Goal: Task Accomplishment & Management: Complete application form

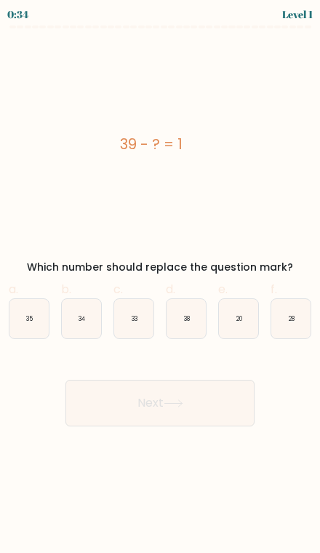
click at [194, 331] on icon "38" at bounding box center [186, 318] width 39 height 39
click at [161, 286] on input "d. 38" at bounding box center [160, 281] width 1 height 9
radio input "true"
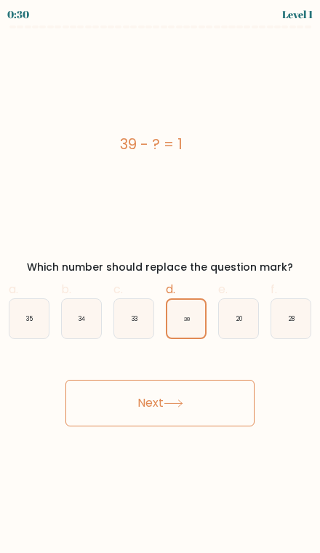
click at [221, 414] on button "Next" at bounding box center [160, 403] width 189 height 47
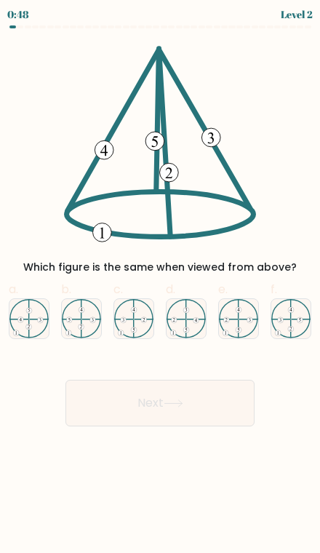
click at [28, 320] on icon at bounding box center [28, 318] width 39 height 39
click at [160, 286] on input "a." at bounding box center [160, 281] width 1 height 9
radio input "true"
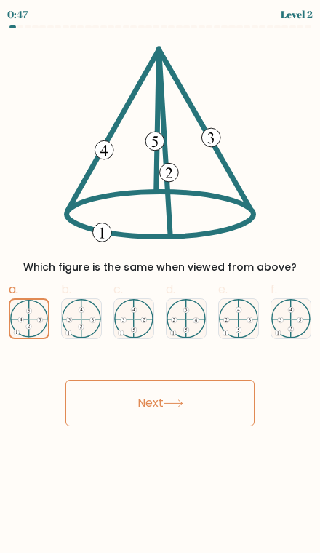
click at [229, 407] on button "Next" at bounding box center [160, 403] width 189 height 47
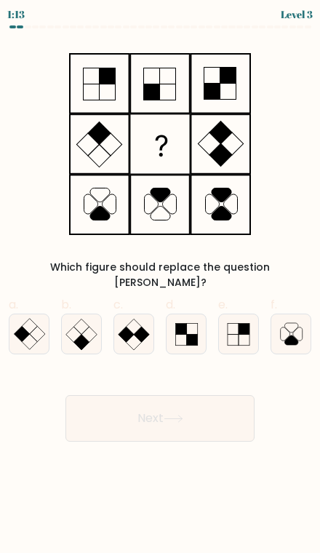
click at [291, 336] on icon at bounding box center [291, 340] width 13 height 9
click at [161, 286] on input "f." at bounding box center [160, 281] width 1 height 9
radio input "true"
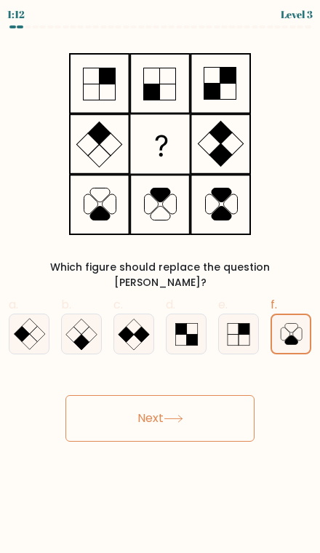
click at [231, 403] on button "Next" at bounding box center [160, 418] width 189 height 47
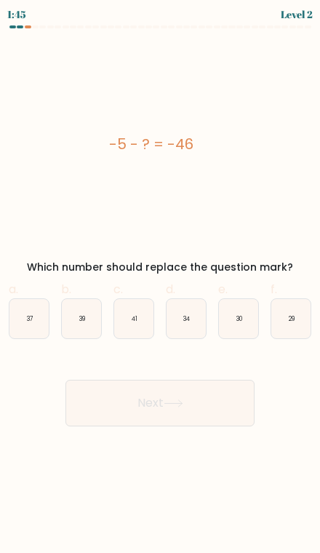
click at [146, 329] on icon "41" at bounding box center [133, 318] width 39 height 39
click at [160, 286] on input "c. 41" at bounding box center [160, 281] width 1 height 9
radio input "true"
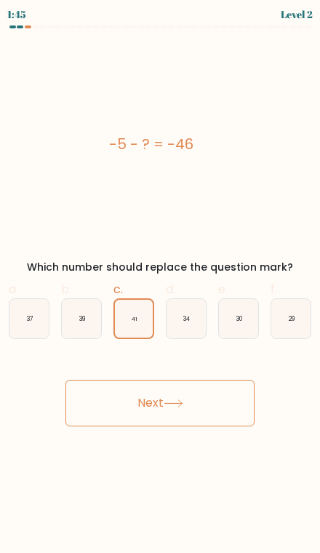
click at [206, 404] on button "Next" at bounding box center [160, 403] width 189 height 47
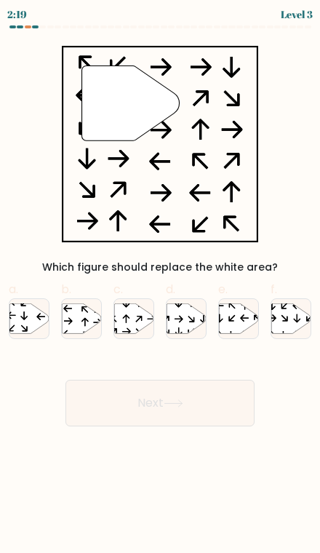
click at [27, 329] on icon at bounding box center [24, 328] width 7 height 7
click at [160, 286] on input "a." at bounding box center [160, 281] width 1 height 9
radio input "true"
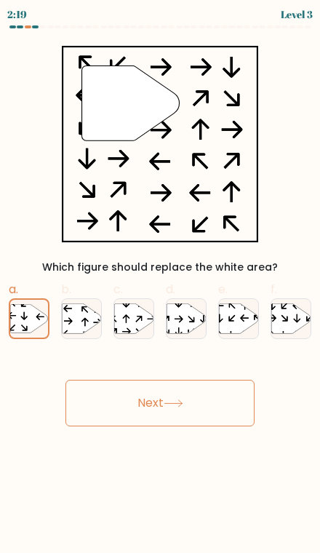
click at [218, 410] on button "Next" at bounding box center [160, 403] width 189 height 47
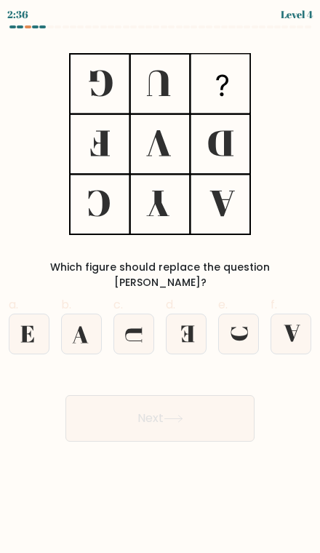
click at [192, 335] on icon at bounding box center [186, 334] width 39 height 39
click at [161, 286] on input "d." at bounding box center [160, 281] width 1 height 9
radio input "true"
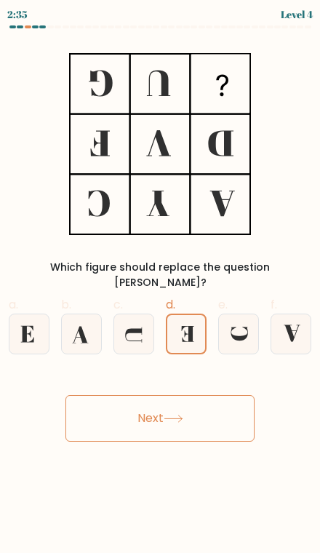
click at [204, 415] on button "Next" at bounding box center [160, 418] width 189 height 47
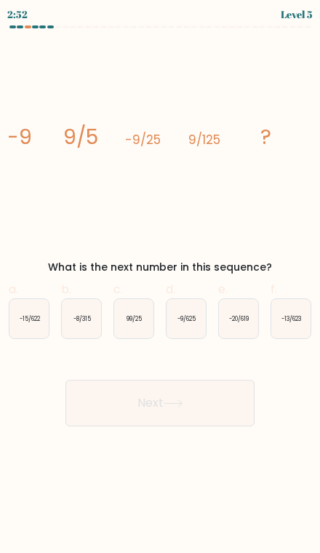
click at [192, 339] on div "-9/625" at bounding box center [186, 319] width 41 height 41
click at [161, 286] on input "d. -9/625" at bounding box center [160, 281] width 1 height 9
radio input "true"
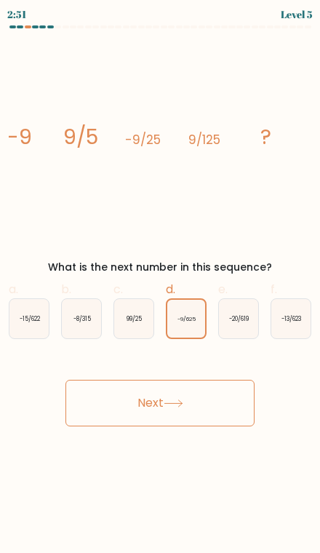
click at [202, 412] on button "Next" at bounding box center [160, 403] width 189 height 47
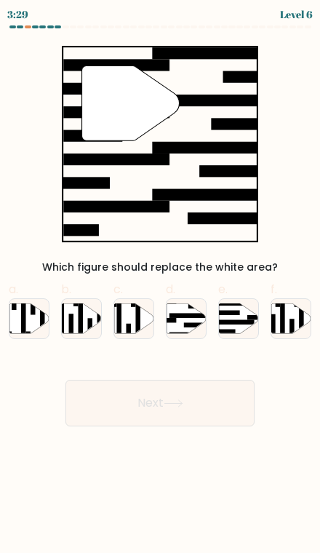
click at [235, 330] on rect at bounding box center [224, 332] width 24 height 5
click at [161, 286] on input "e." at bounding box center [160, 281] width 1 height 9
radio input "true"
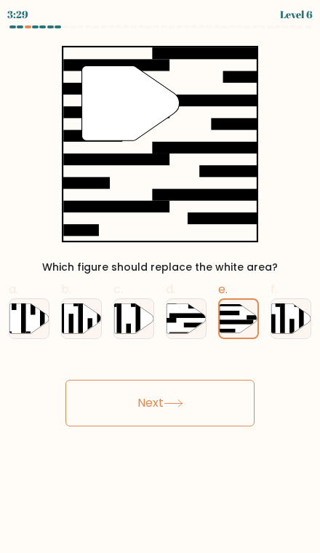
click at [224, 411] on button "Next" at bounding box center [160, 403] width 189 height 47
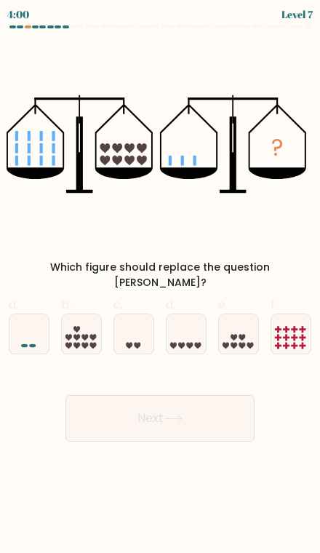
click at [139, 343] on icon at bounding box center [138, 346] width 7 height 7
click at [160, 286] on input "c." at bounding box center [160, 281] width 1 height 9
radio input "true"
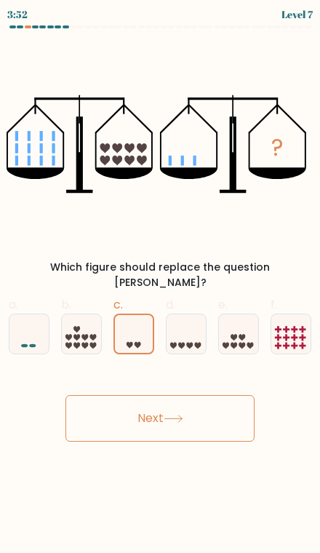
click at [197, 406] on button "Next" at bounding box center [160, 418] width 189 height 47
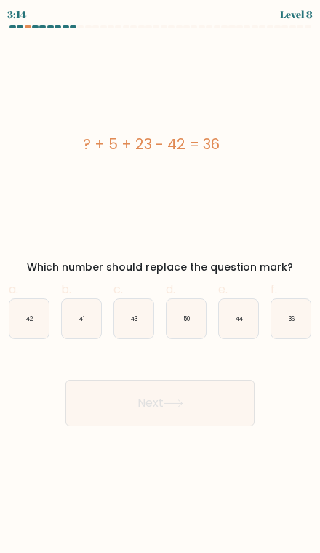
click at [303, 324] on icon "36" at bounding box center [291, 318] width 39 height 39
click at [161, 286] on input "f. 36" at bounding box center [160, 281] width 1 height 9
radio input "true"
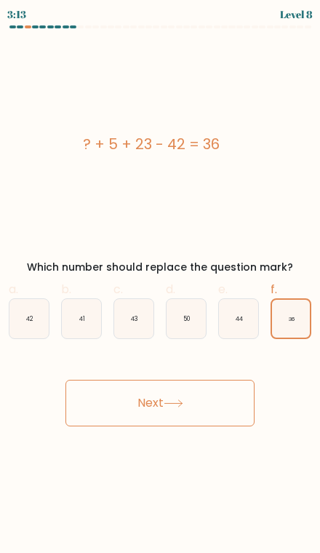
click at [229, 399] on button "Next" at bounding box center [160, 403] width 189 height 47
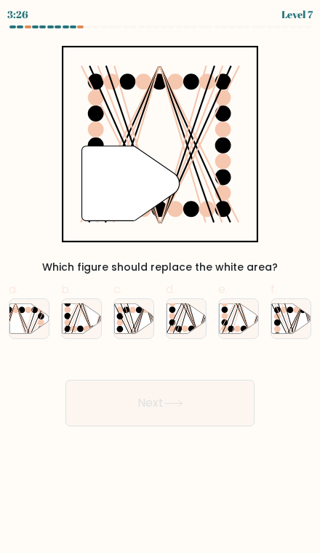
click at [88, 320] on line at bounding box center [83, 303] width 22 height 63
click at [160, 286] on input "b." at bounding box center [160, 281] width 1 height 9
radio input "true"
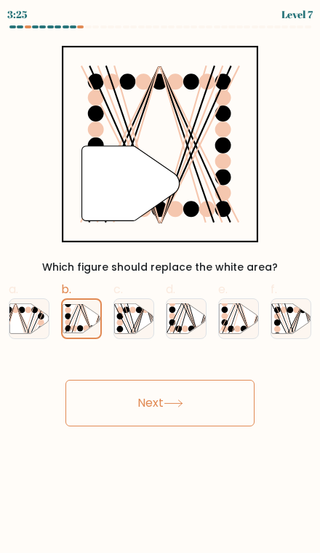
click at [218, 413] on button "Next" at bounding box center [160, 403] width 189 height 47
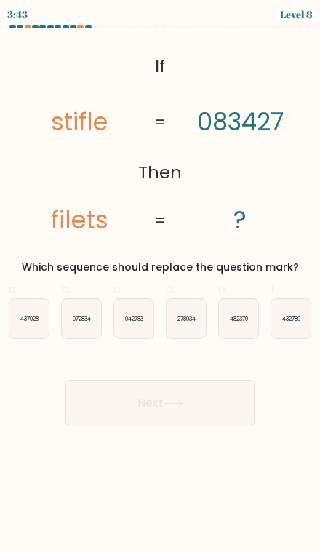
click at [294, 320] on text "432780" at bounding box center [292, 319] width 18 height 8
click at [161, 286] on input "f. 432780" at bounding box center [160, 281] width 1 height 9
radio input "true"
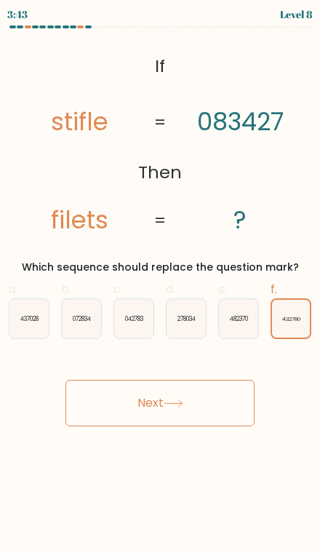
click at [217, 404] on button "Next" at bounding box center [160, 403] width 189 height 47
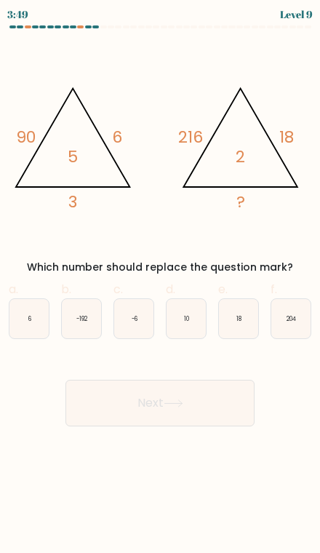
click at [144, 331] on icon "-6" at bounding box center [133, 318] width 39 height 39
click at [160, 286] on input "c. -6" at bounding box center [160, 281] width 1 height 9
radio input "true"
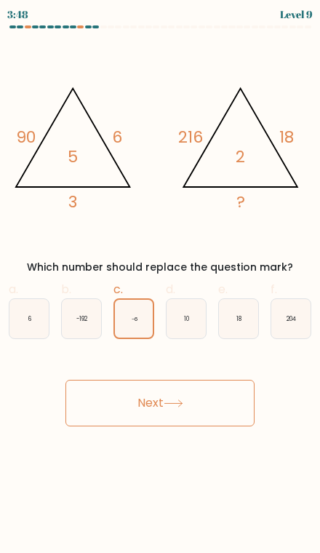
click at [197, 406] on button "Next" at bounding box center [160, 403] width 189 height 47
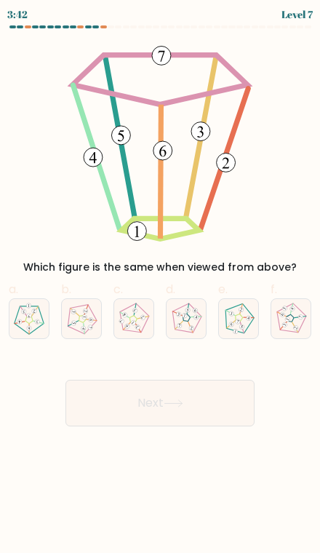
click at [90, 330] on 557 at bounding box center [89, 327] width 5 height 5
click at [160, 286] on input "b." at bounding box center [160, 281] width 1 height 9
radio input "true"
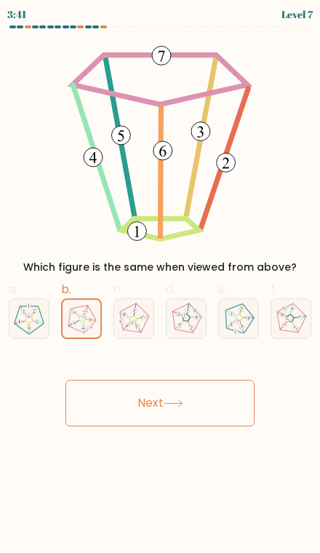
click at [213, 404] on button "Next" at bounding box center [160, 403] width 189 height 47
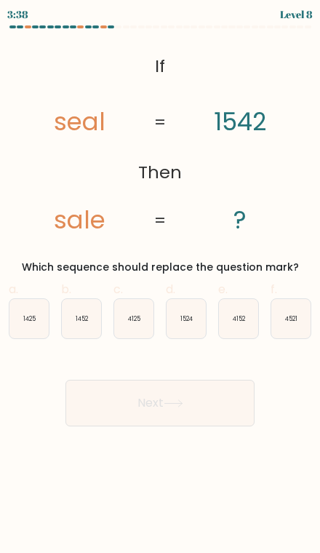
click at [35, 328] on icon "1425" at bounding box center [28, 318] width 39 height 39
click at [160, 286] on input "a. 1425" at bounding box center [160, 281] width 1 height 9
radio input "true"
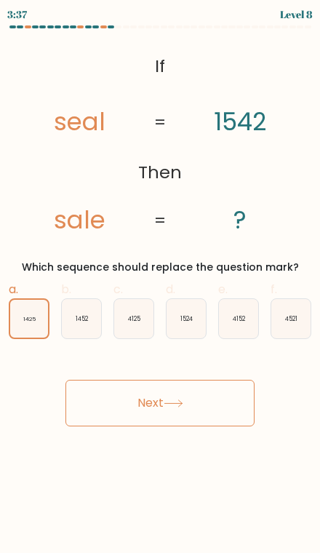
click at [190, 417] on button "Next" at bounding box center [160, 403] width 189 height 47
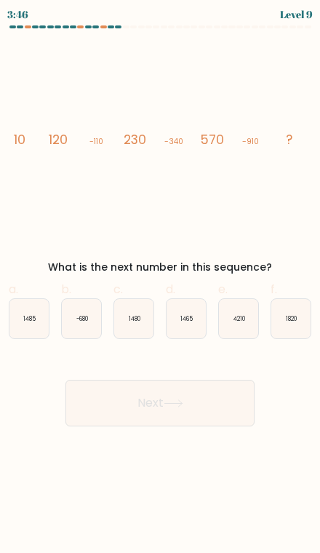
click at [146, 334] on icon "1480" at bounding box center [133, 318] width 39 height 39
click at [160, 286] on input "c. [DATE]" at bounding box center [160, 281] width 1 height 9
radio input "true"
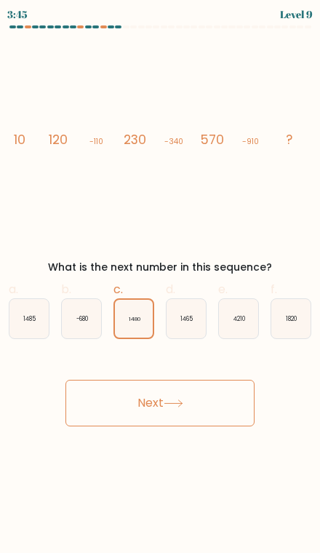
click at [202, 410] on button "Next" at bounding box center [160, 403] width 189 height 47
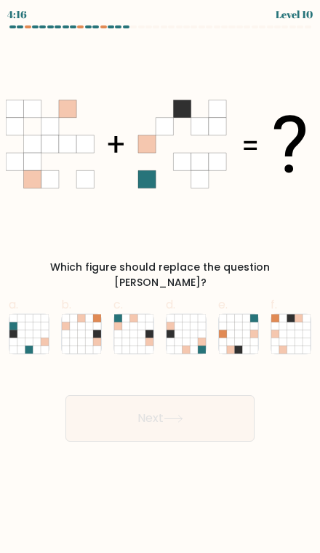
click at [290, 331] on icon at bounding box center [292, 335] width 8 height 8
click at [161, 286] on input "f." at bounding box center [160, 281] width 1 height 9
radio input "true"
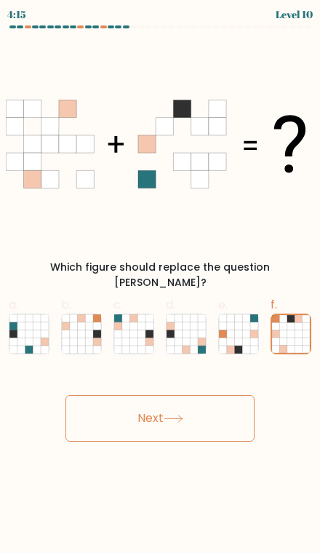
click at [227, 403] on button "Next" at bounding box center [160, 418] width 189 height 47
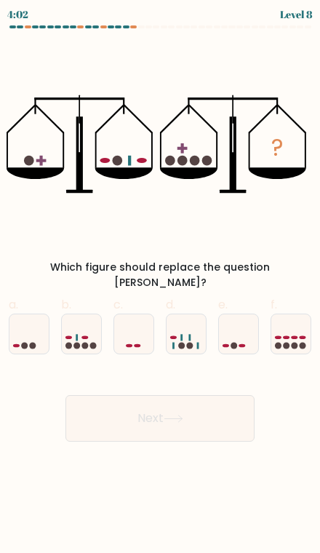
click at [84, 326] on icon at bounding box center [81, 334] width 39 height 33
click at [160, 286] on input "b." at bounding box center [160, 281] width 1 height 9
radio input "true"
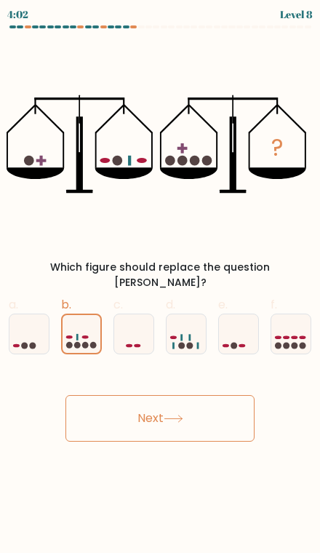
click at [189, 406] on button "Next" at bounding box center [160, 418] width 189 height 47
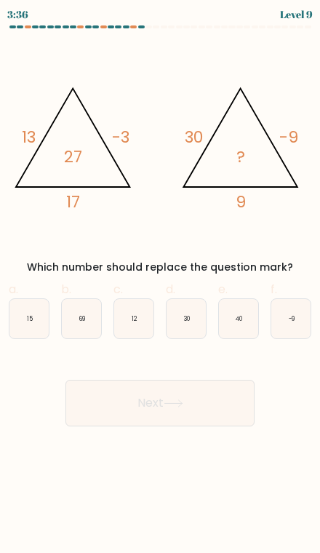
click at [235, 331] on icon "40" at bounding box center [238, 318] width 39 height 39
click at [161, 286] on input "e. 40" at bounding box center [160, 281] width 1 height 9
radio input "true"
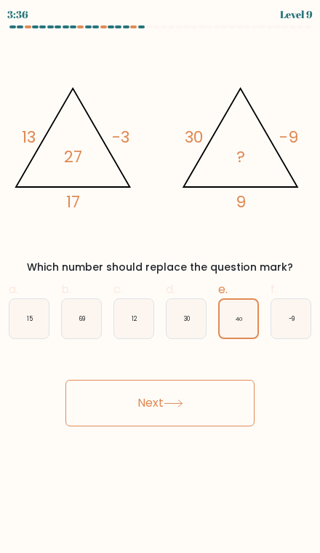
click at [225, 419] on button "Next" at bounding box center [160, 403] width 189 height 47
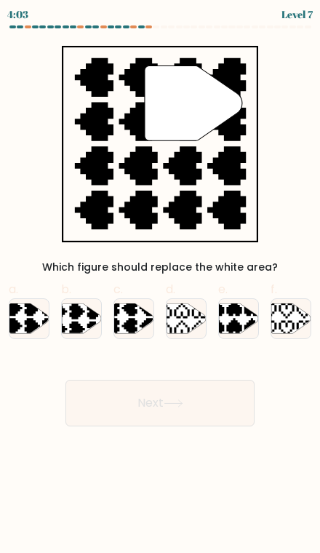
click at [139, 325] on icon at bounding box center [133, 319] width 39 height 30
click at [160, 286] on input "c." at bounding box center [160, 281] width 1 height 9
radio input "true"
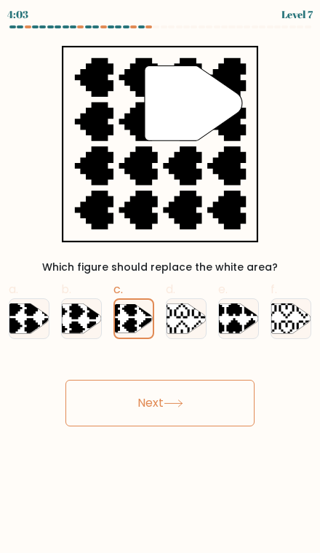
click at [208, 407] on button "Next" at bounding box center [160, 403] width 189 height 47
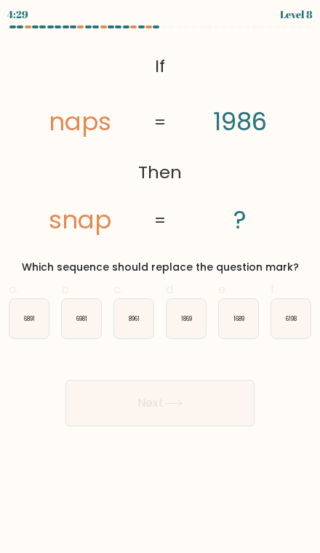
click at [293, 322] on text "6198" at bounding box center [291, 319] width 11 height 8
click at [161, 286] on input "f. 6198" at bounding box center [160, 281] width 1 height 9
radio input "true"
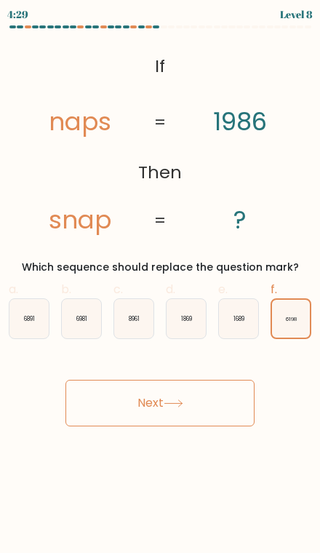
click at [212, 405] on button "Next" at bounding box center [160, 403] width 189 height 47
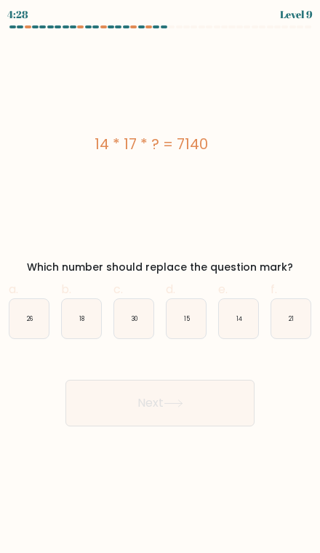
click at [131, 324] on icon "30" at bounding box center [133, 318] width 39 height 39
click at [160, 286] on input "c. 30" at bounding box center [160, 281] width 1 height 9
radio input "true"
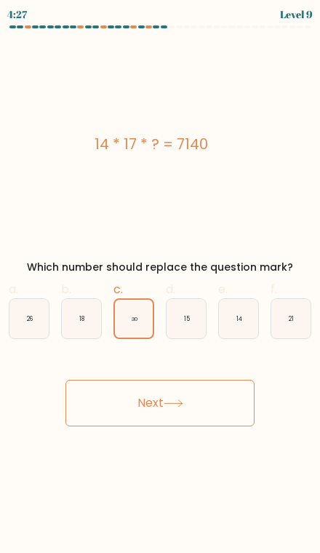
click at [110, 400] on button "Next" at bounding box center [160, 403] width 189 height 47
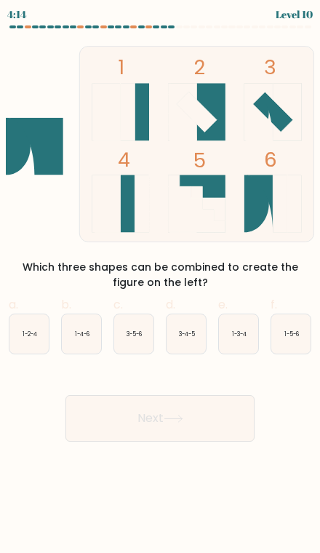
click at [234, 342] on icon "1-3-4" at bounding box center [238, 334] width 39 height 39
click at [161, 286] on input "e. 1-3-4" at bounding box center [160, 281] width 1 height 9
radio input "true"
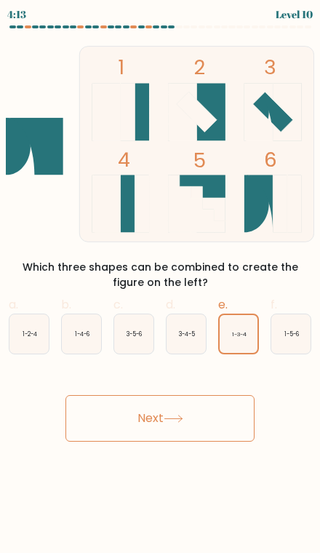
click at [222, 422] on button "Next" at bounding box center [160, 418] width 189 height 47
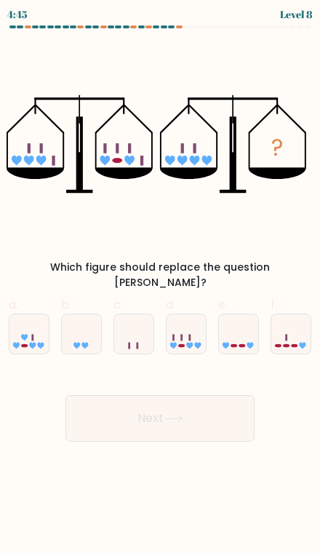
click at [191, 343] on icon at bounding box center [190, 346] width 7 height 7
click at [161, 286] on input "d." at bounding box center [160, 281] width 1 height 9
radio input "true"
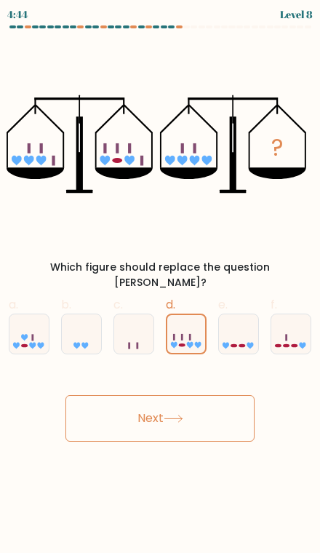
click at [203, 412] on button "Next" at bounding box center [160, 418] width 189 height 47
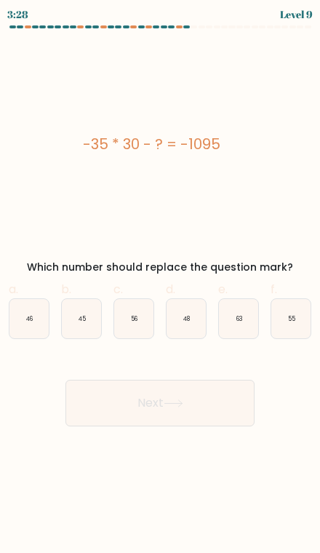
click at [239, 335] on icon "63" at bounding box center [238, 318] width 39 height 39
click at [161, 286] on input "e. 63" at bounding box center [160, 281] width 1 height 9
radio input "true"
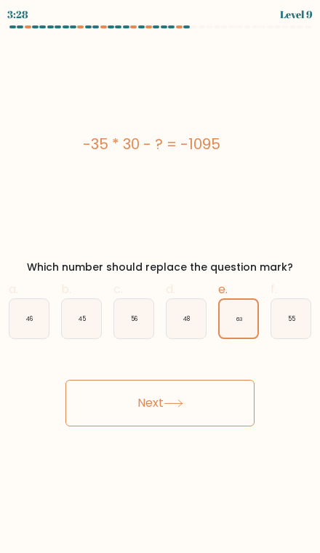
click at [228, 412] on button "Next" at bounding box center [160, 403] width 189 height 47
click at [103, 412] on button "Next" at bounding box center [160, 403] width 189 height 47
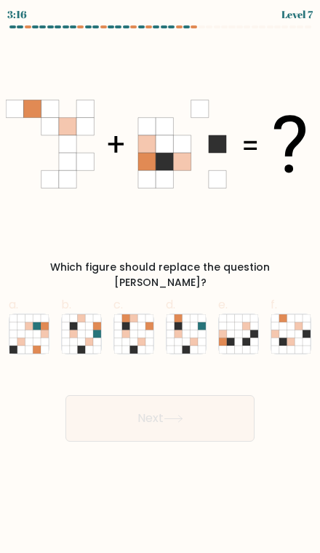
click at [294, 338] on icon at bounding box center [292, 342] width 8 height 8
click at [161, 286] on input "f." at bounding box center [160, 281] width 1 height 9
radio input "true"
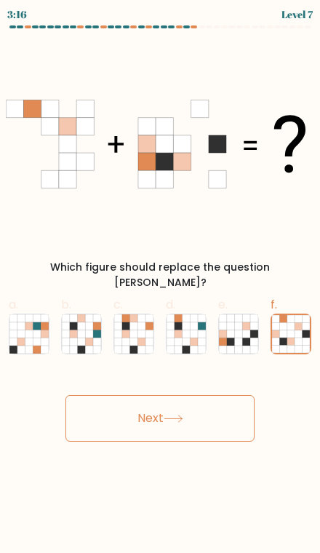
click at [226, 400] on button "Next" at bounding box center [160, 418] width 189 height 47
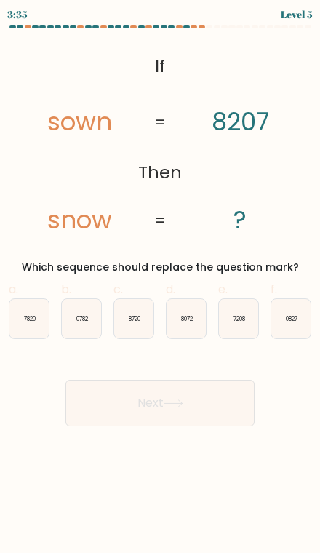
click at [145, 328] on icon "8720" at bounding box center [133, 318] width 39 height 39
click at [160, 286] on input "c. 8720" at bounding box center [160, 281] width 1 height 9
radio input "true"
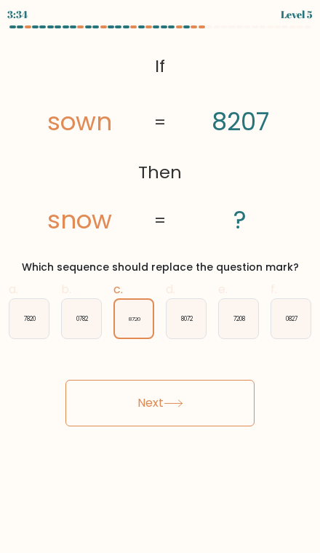
click at [210, 411] on button "Next" at bounding box center [160, 403] width 189 height 47
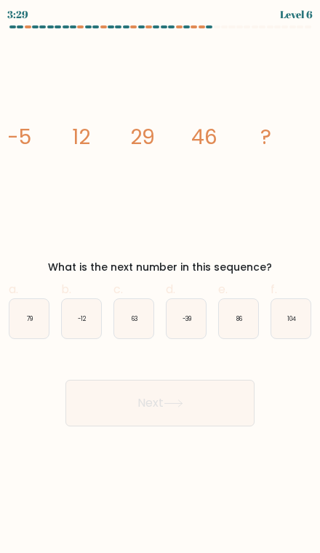
click at [138, 336] on icon "63" at bounding box center [133, 318] width 39 height 39
click at [160, 286] on input "c. 63" at bounding box center [160, 281] width 1 height 9
radio input "true"
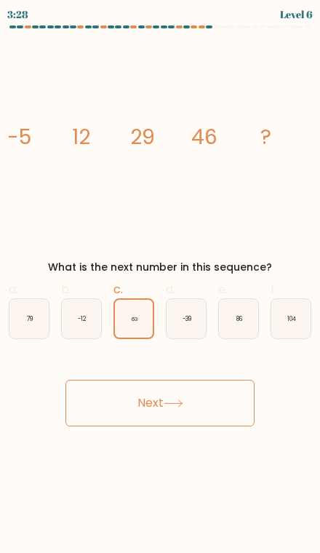
click at [247, 412] on button "Next" at bounding box center [160, 403] width 189 height 47
click at [235, 410] on button "Next" at bounding box center [160, 403] width 189 height 47
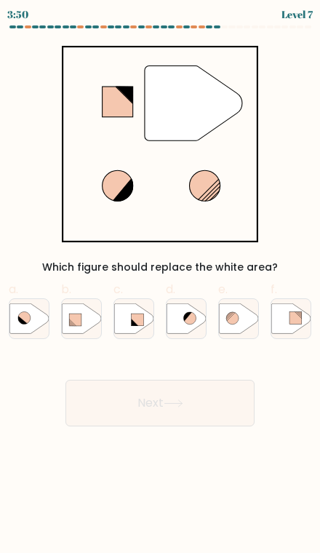
click at [288, 318] on icon at bounding box center [291, 319] width 39 height 30
click at [161, 286] on input "f." at bounding box center [160, 281] width 1 height 9
radio input "true"
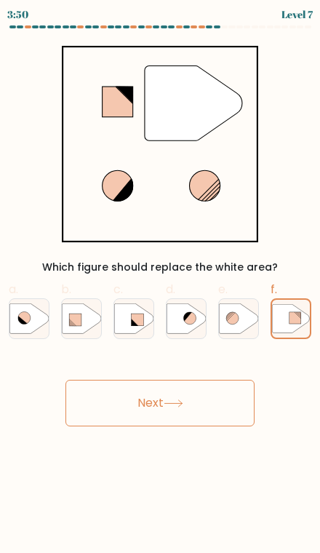
click at [231, 401] on button "Next" at bounding box center [160, 403] width 189 height 47
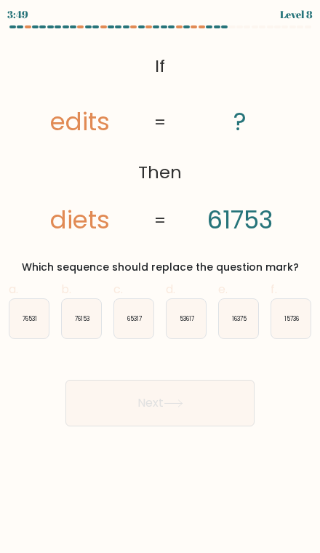
click at [87, 325] on icon "76153" at bounding box center [81, 318] width 39 height 39
click at [160, 286] on input "b. 76153" at bounding box center [160, 281] width 1 height 9
radio input "true"
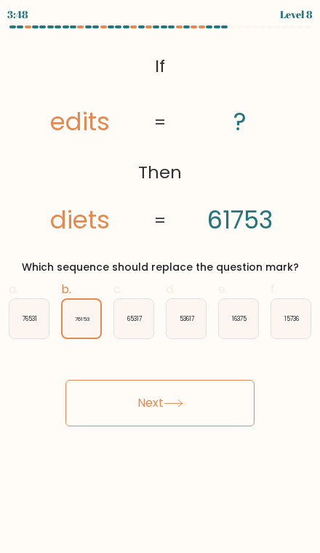
click at [210, 403] on button "Next" at bounding box center [160, 403] width 189 height 47
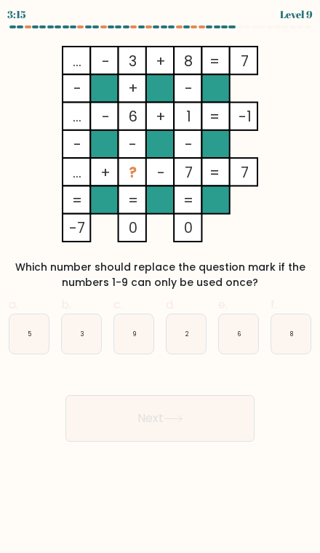
click at [242, 340] on icon "6" at bounding box center [238, 334] width 39 height 39
click at [161, 286] on input "e. 6" at bounding box center [160, 281] width 1 height 9
radio input "true"
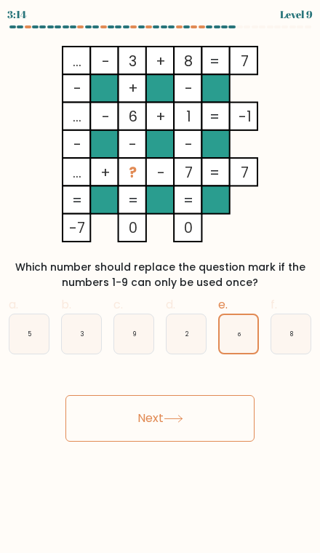
click at [210, 429] on button "Next" at bounding box center [160, 418] width 189 height 47
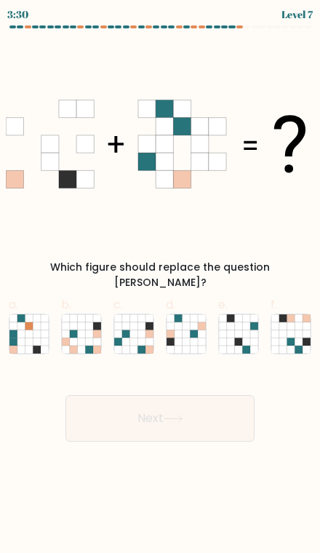
click at [139, 338] on icon at bounding box center [142, 342] width 8 height 8
click at [160, 286] on input "c." at bounding box center [160, 281] width 1 height 9
radio input "true"
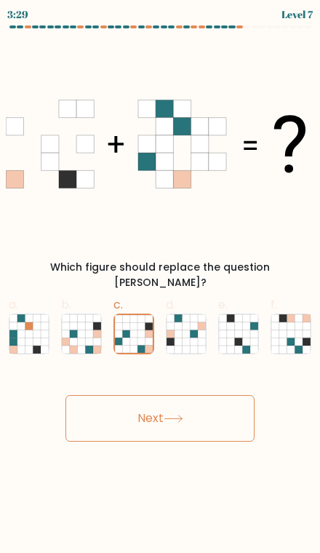
click at [204, 412] on button "Next" at bounding box center [160, 418] width 189 height 47
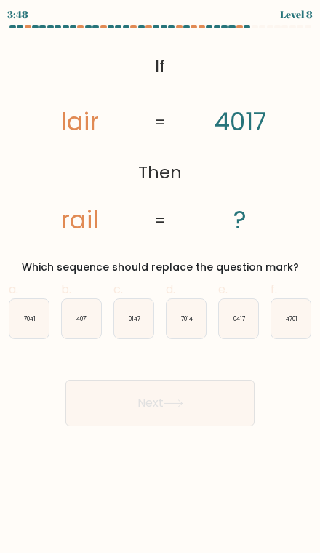
click at [193, 326] on icon "7014" at bounding box center [186, 318] width 39 height 39
click at [161, 286] on input "d. 7014" at bounding box center [160, 281] width 1 height 9
radio input "true"
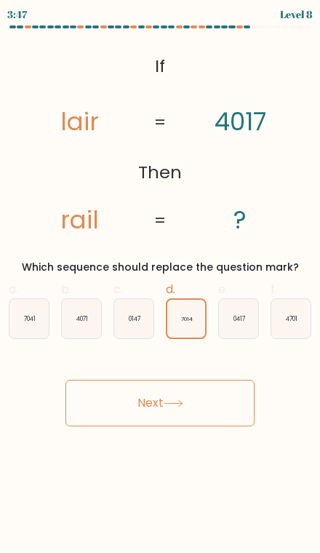
click at [210, 408] on button "Next" at bounding box center [160, 403] width 189 height 47
click at [225, 412] on button "Next" at bounding box center [160, 403] width 189 height 47
click at [133, 404] on button "Next" at bounding box center [160, 403] width 189 height 47
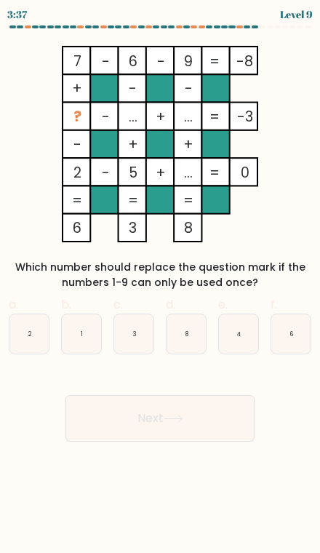
click at [82, 350] on icon "1" at bounding box center [81, 334] width 39 height 39
click at [160, 286] on input "b. 1" at bounding box center [160, 281] width 1 height 9
radio input "true"
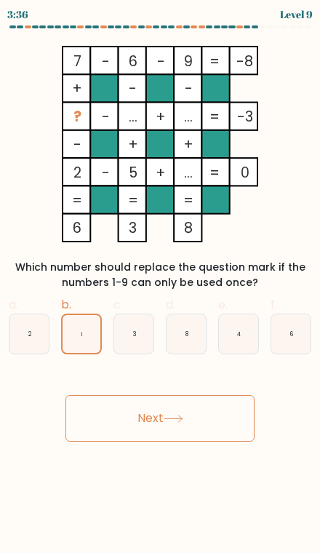
click at [102, 420] on button "Next" at bounding box center [160, 418] width 189 height 47
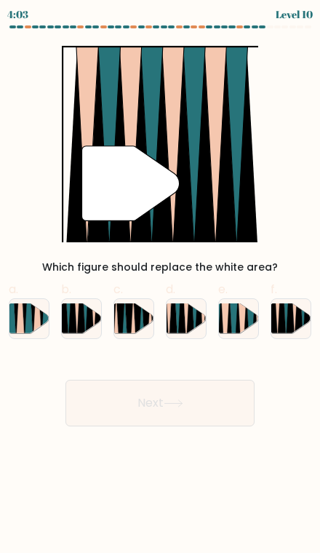
click at [178, 327] on icon at bounding box center [177, 303] width 9 height 79
click at [161, 286] on input "d." at bounding box center [160, 281] width 1 height 9
radio input "true"
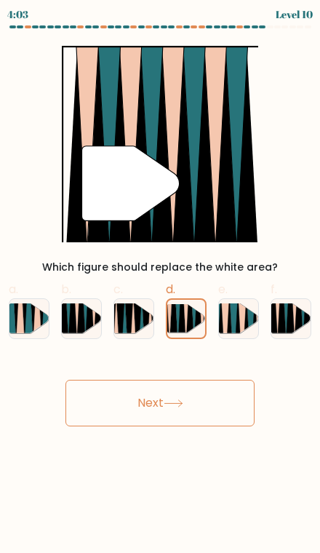
click at [141, 403] on button "Next" at bounding box center [160, 403] width 189 height 47
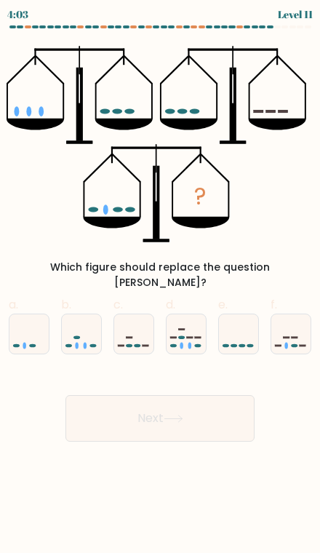
click at [132, 327] on icon at bounding box center [133, 334] width 39 height 33
click at [160, 286] on input "c." at bounding box center [160, 281] width 1 height 9
radio input "true"
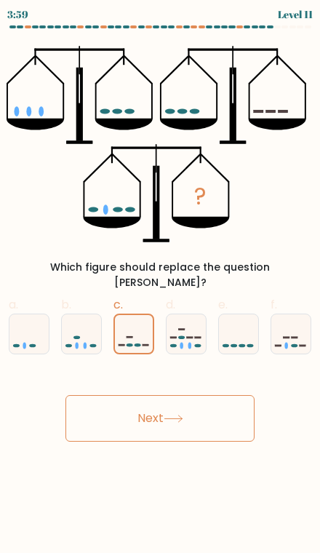
click at [122, 400] on button "Next" at bounding box center [160, 418] width 189 height 47
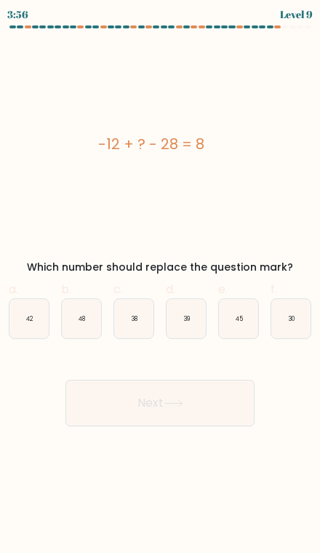
click at [83, 321] on text "48" at bounding box center [82, 319] width 7 height 8
click at [160, 286] on input "b. 48" at bounding box center [160, 281] width 1 height 9
radio input "true"
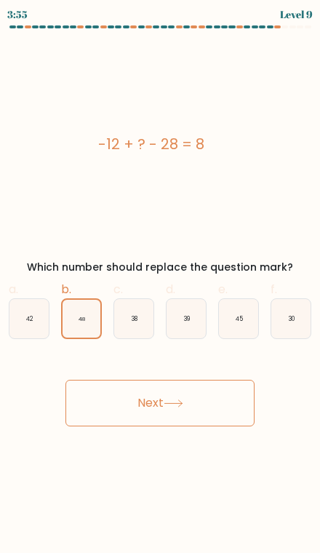
click at [234, 410] on button "Next" at bounding box center [160, 403] width 189 height 47
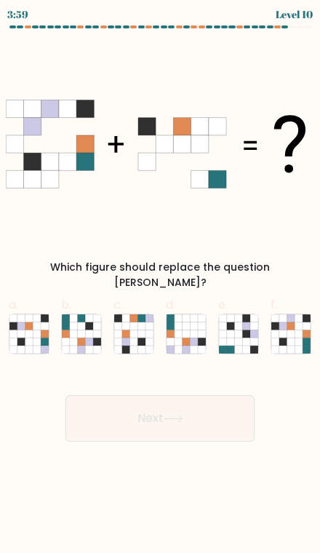
click at [295, 331] on icon at bounding box center [292, 335] width 8 height 8
click at [161, 286] on input "f." at bounding box center [160, 281] width 1 height 9
radio input "true"
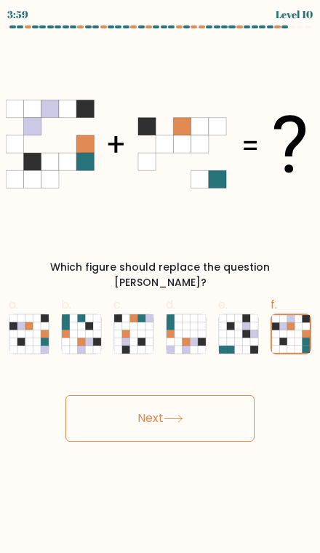
click at [215, 411] on button "Next" at bounding box center [160, 418] width 189 height 47
click at [178, 415] on icon at bounding box center [174, 419] width 20 height 8
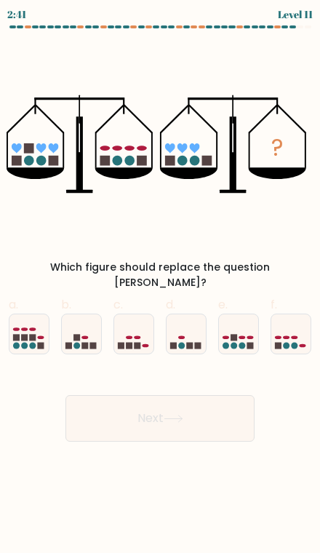
click at [28, 334] on rect at bounding box center [24, 337] width 7 height 7
click at [160, 286] on input "a." at bounding box center [160, 281] width 1 height 9
radio input "true"
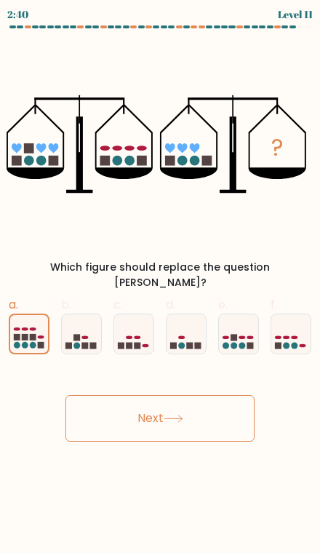
click at [253, 404] on button "Next" at bounding box center [160, 418] width 189 height 47
